Goal: Task Accomplishment & Management: Use online tool/utility

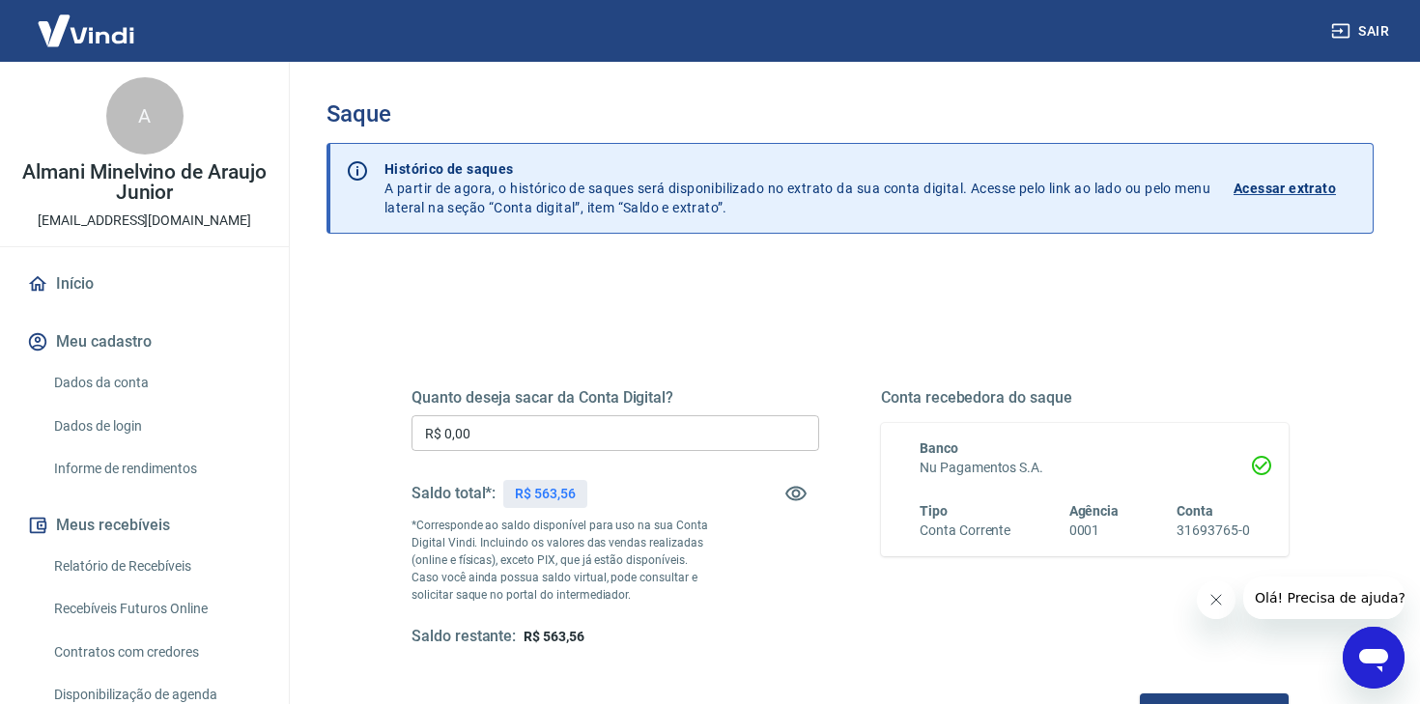
click at [510, 424] on input "R$ 0,00" at bounding box center [615, 433] width 408 height 36
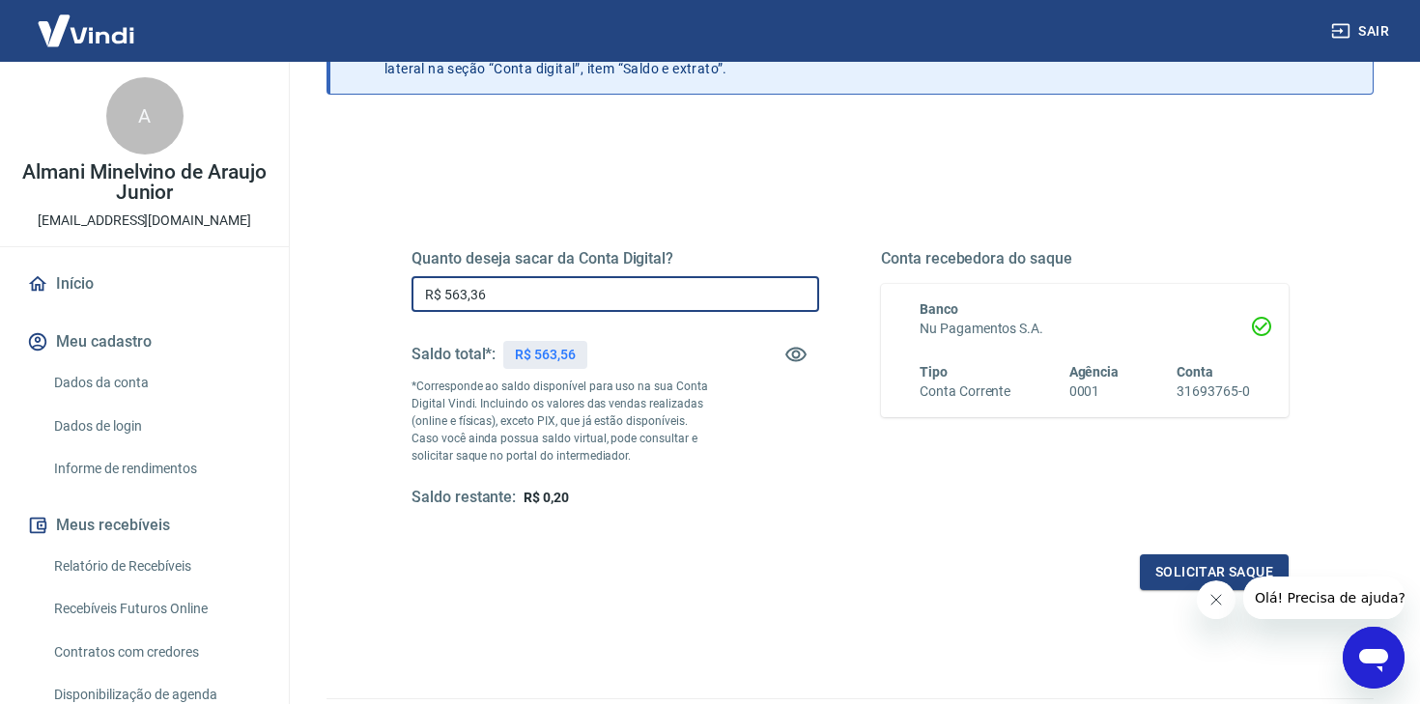
scroll to position [141, 0]
type input "R$ 563,56"
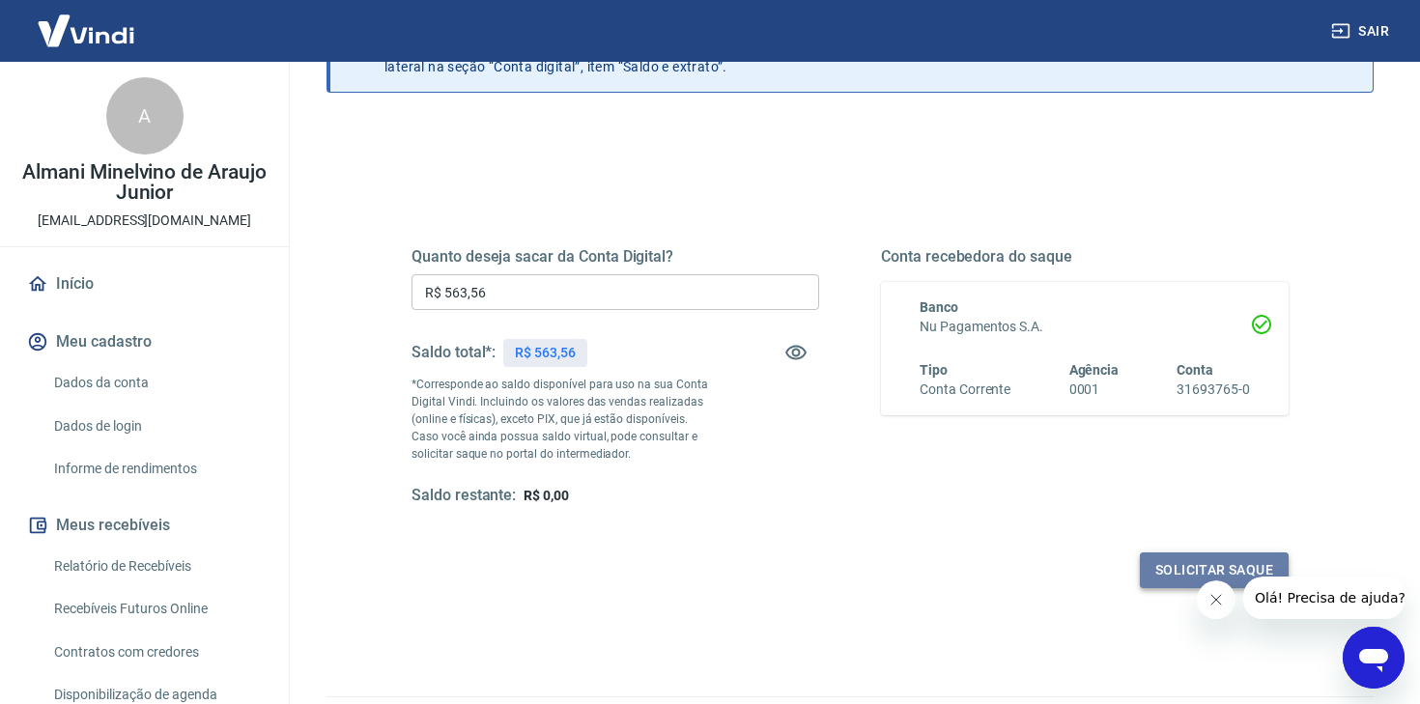
click at [1156, 557] on button "Solicitar saque" at bounding box center [1214, 570] width 149 height 36
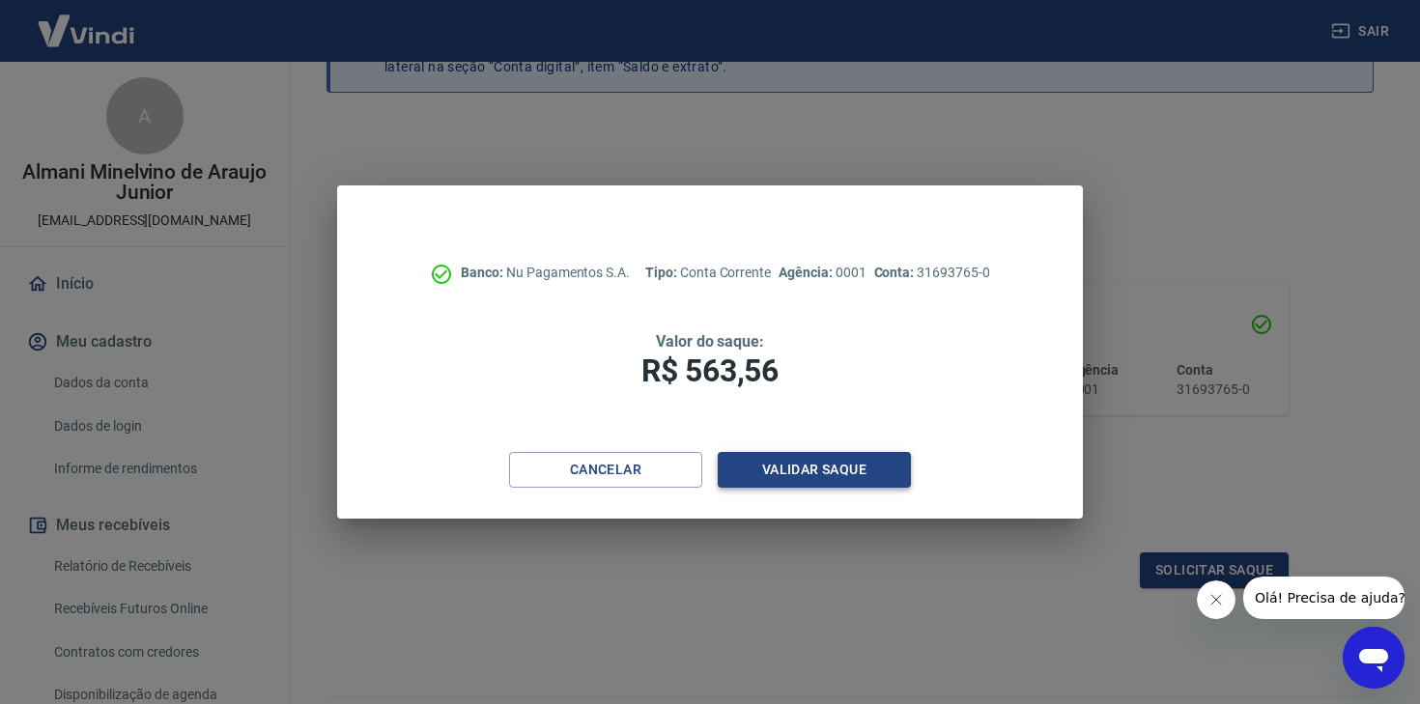
click at [892, 475] on button "Validar saque" at bounding box center [814, 470] width 193 height 36
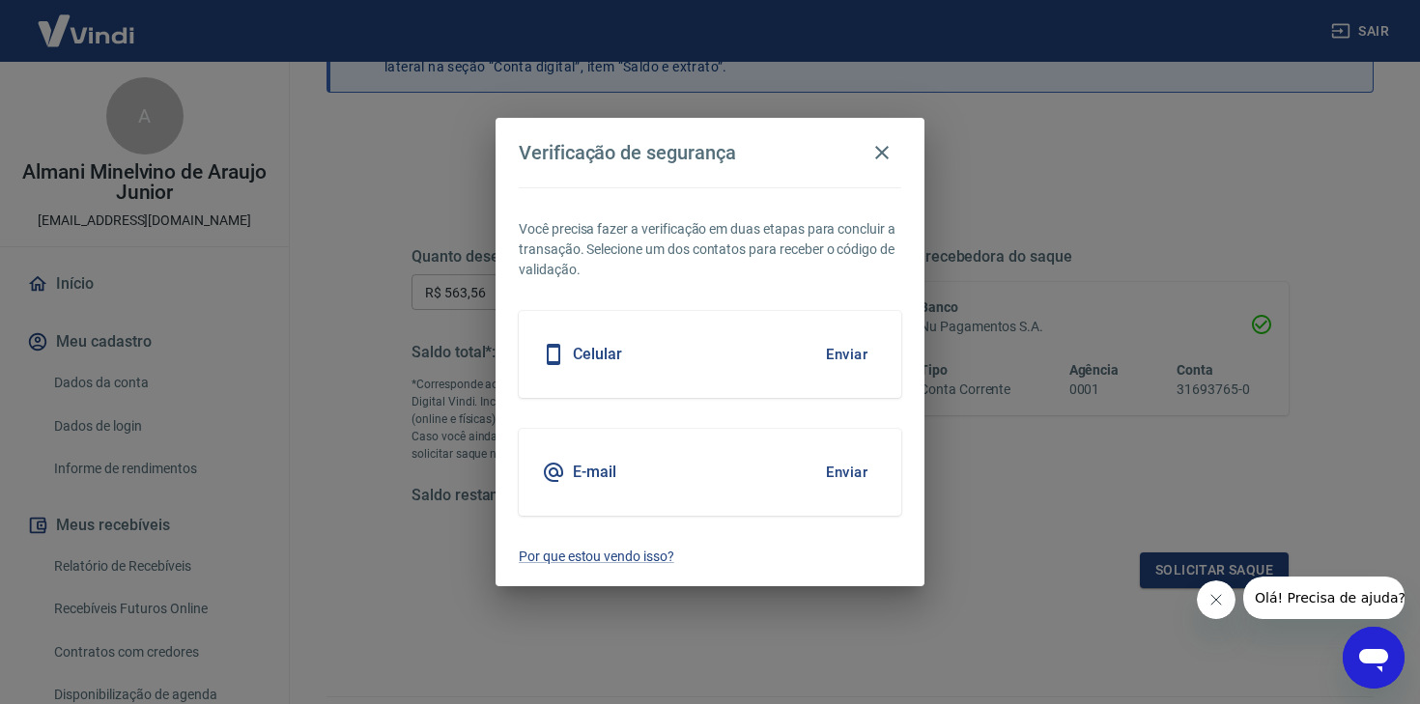
click at [848, 473] on button "Enviar" at bounding box center [846, 472] width 63 height 41
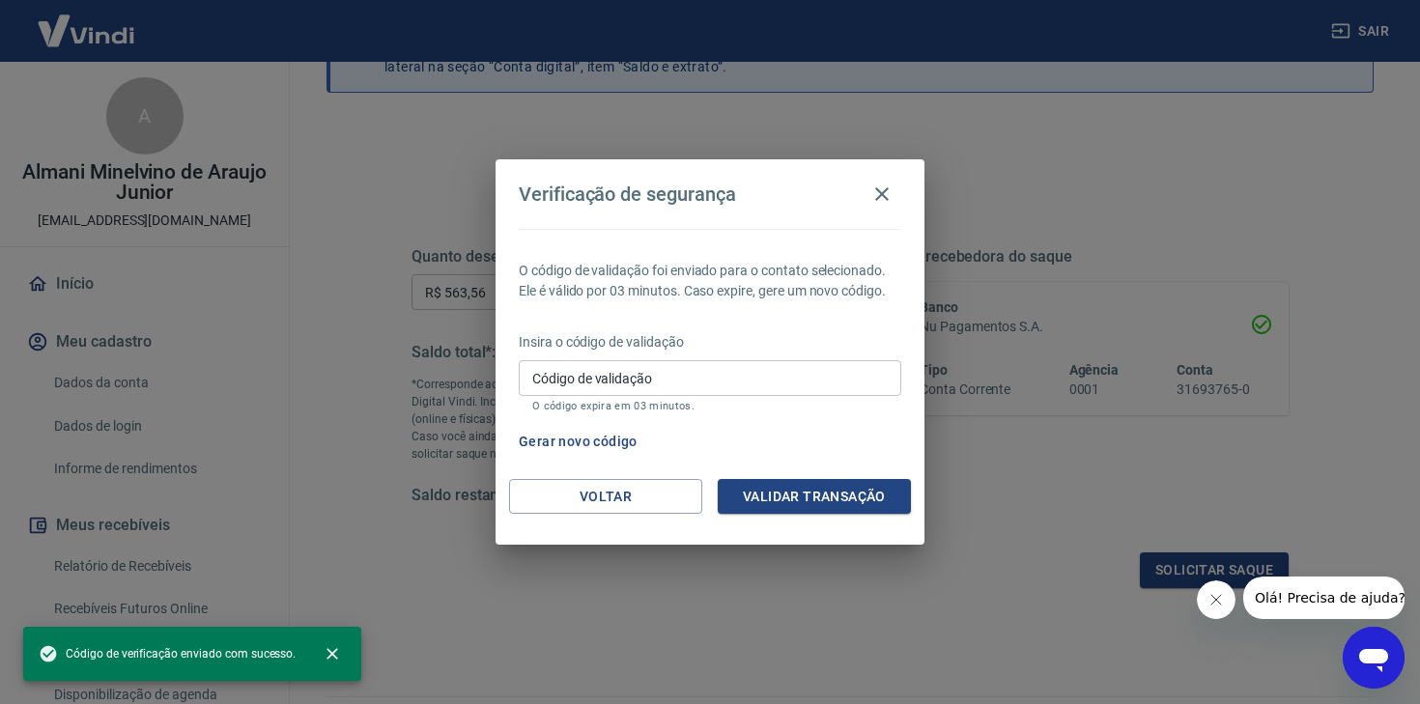
click at [716, 382] on input "Código de validação" at bounding box center [710, 378] width 382 height 36
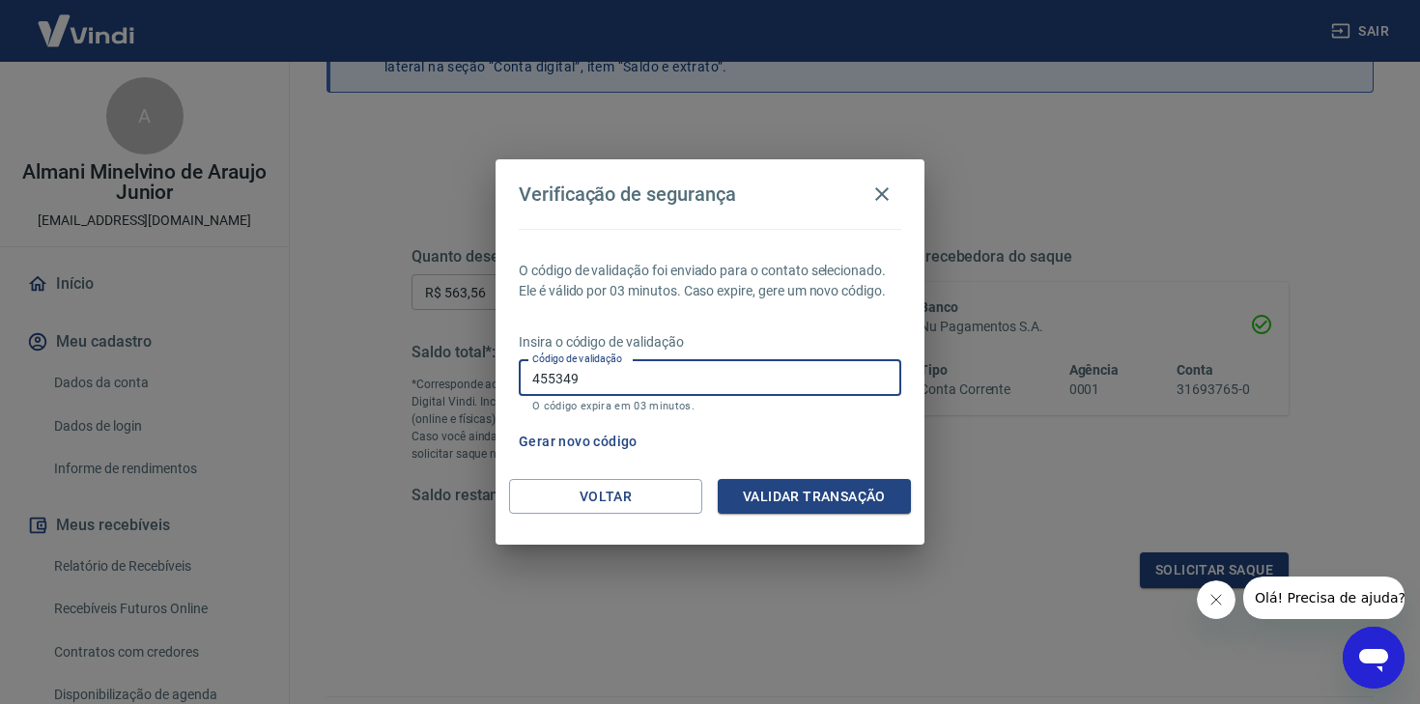
type input "455349"
click at [831, 509] on button "Validar transação" at bounding box center [814, 497] width 193 height 36
